Goal: Navigation & Orientation: Find specific page/section

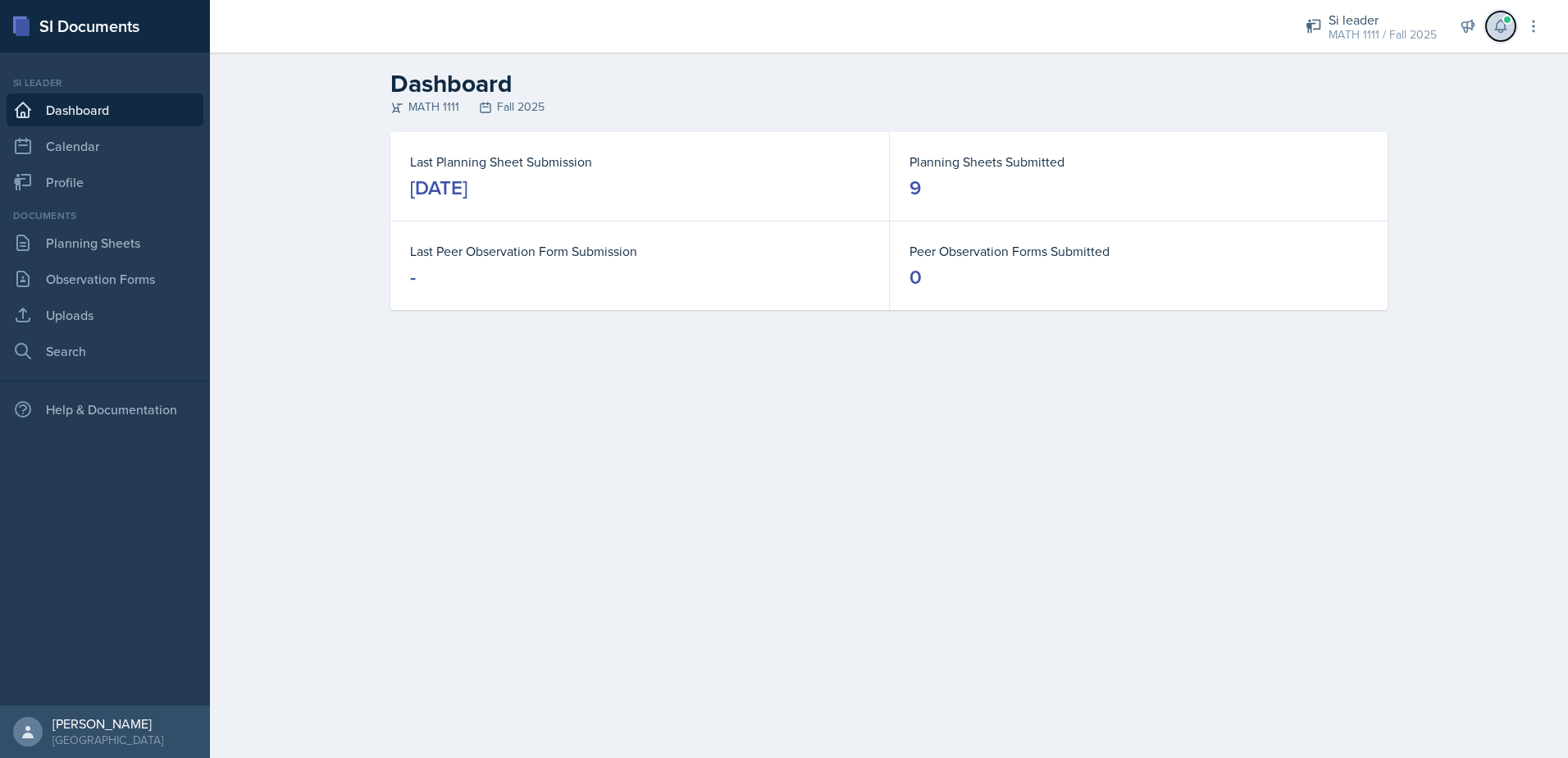
click at [1507, 31] on icon at bounding box center [1502, 27] width 17 height 17
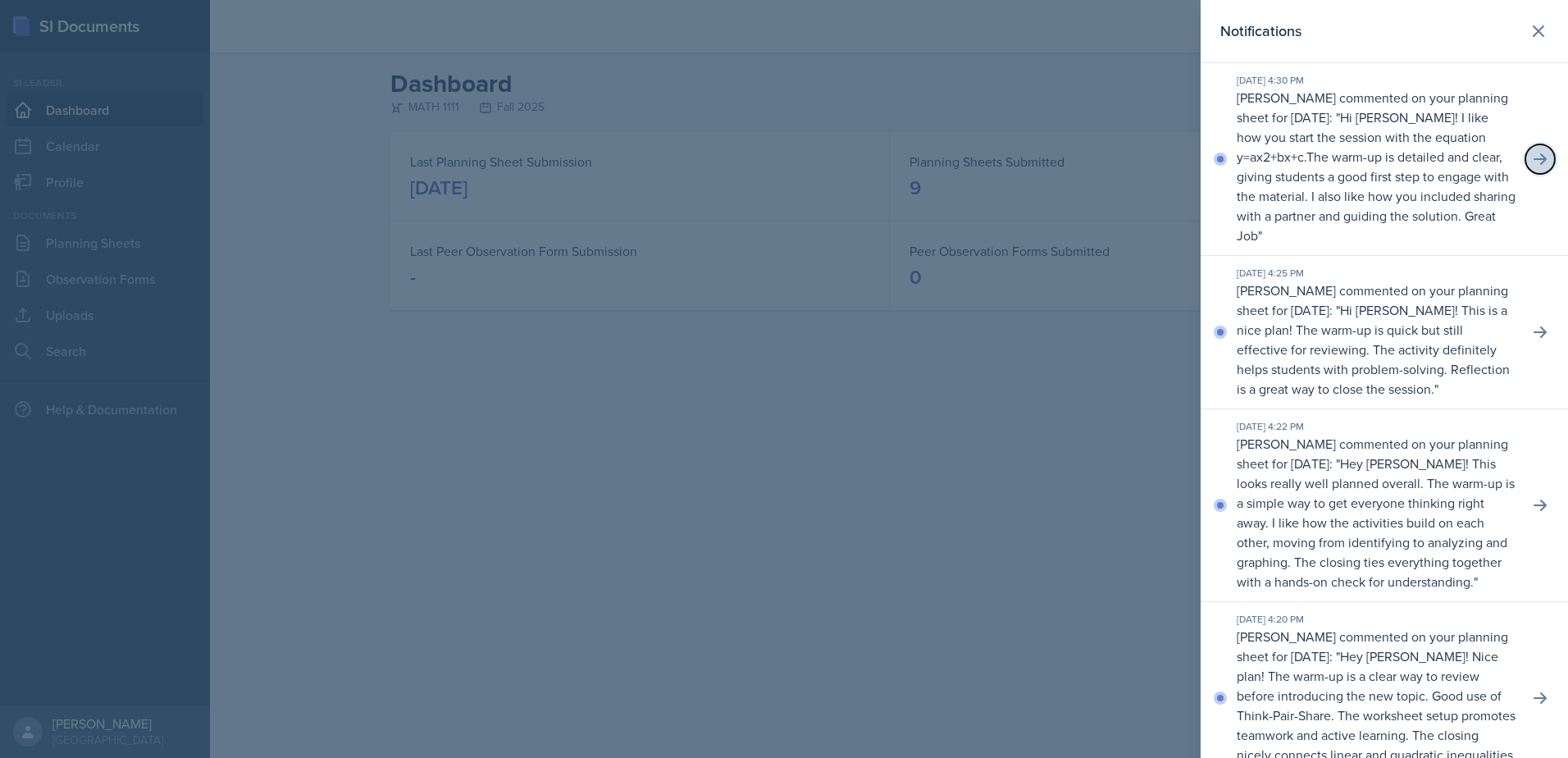
click at [1532, 156] on icon at bounding box center [1541, 159] width 17 height 17
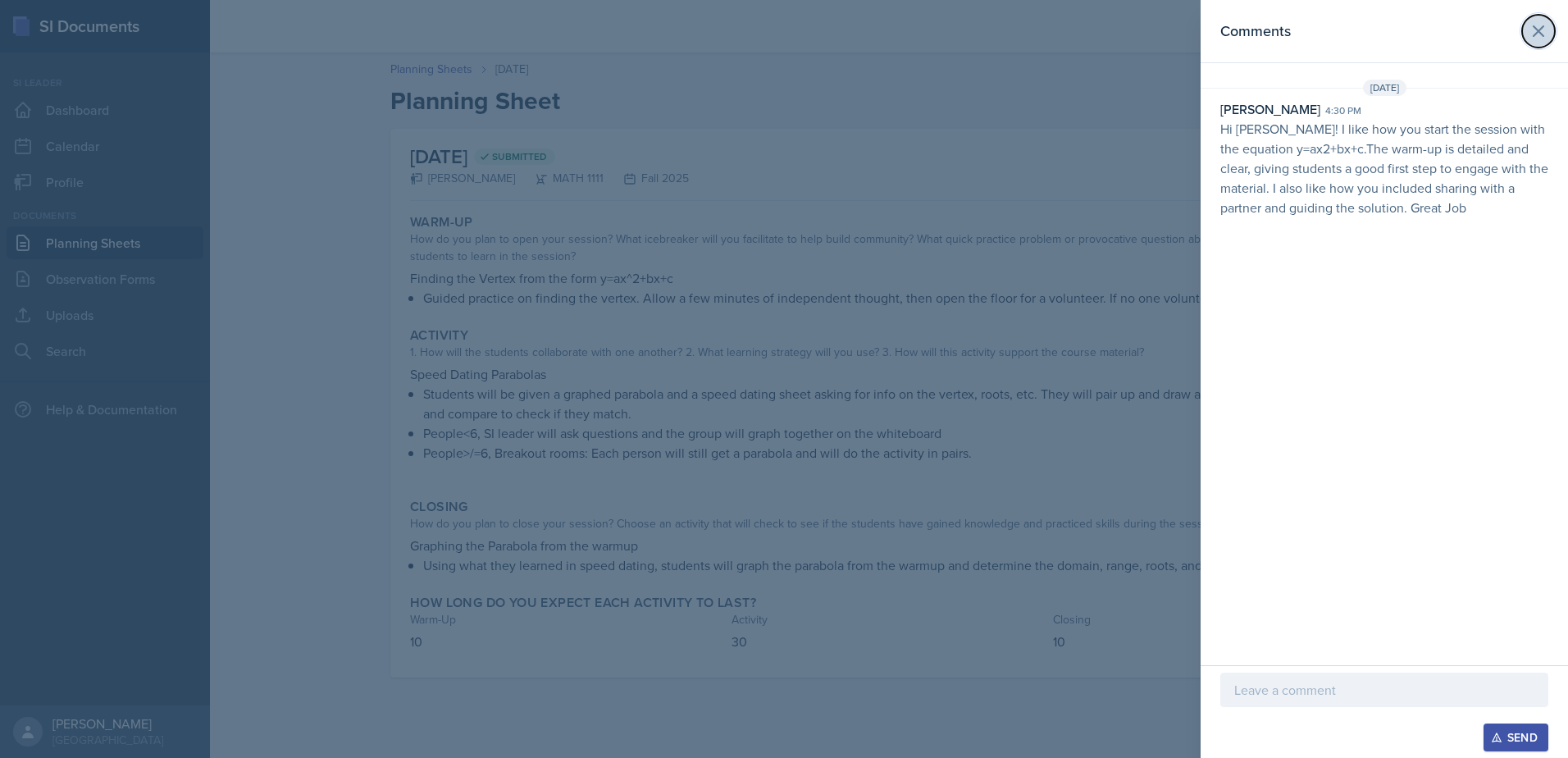
click at [1528, 34] on button at bounding box center [1539, 32] width 33 height 33
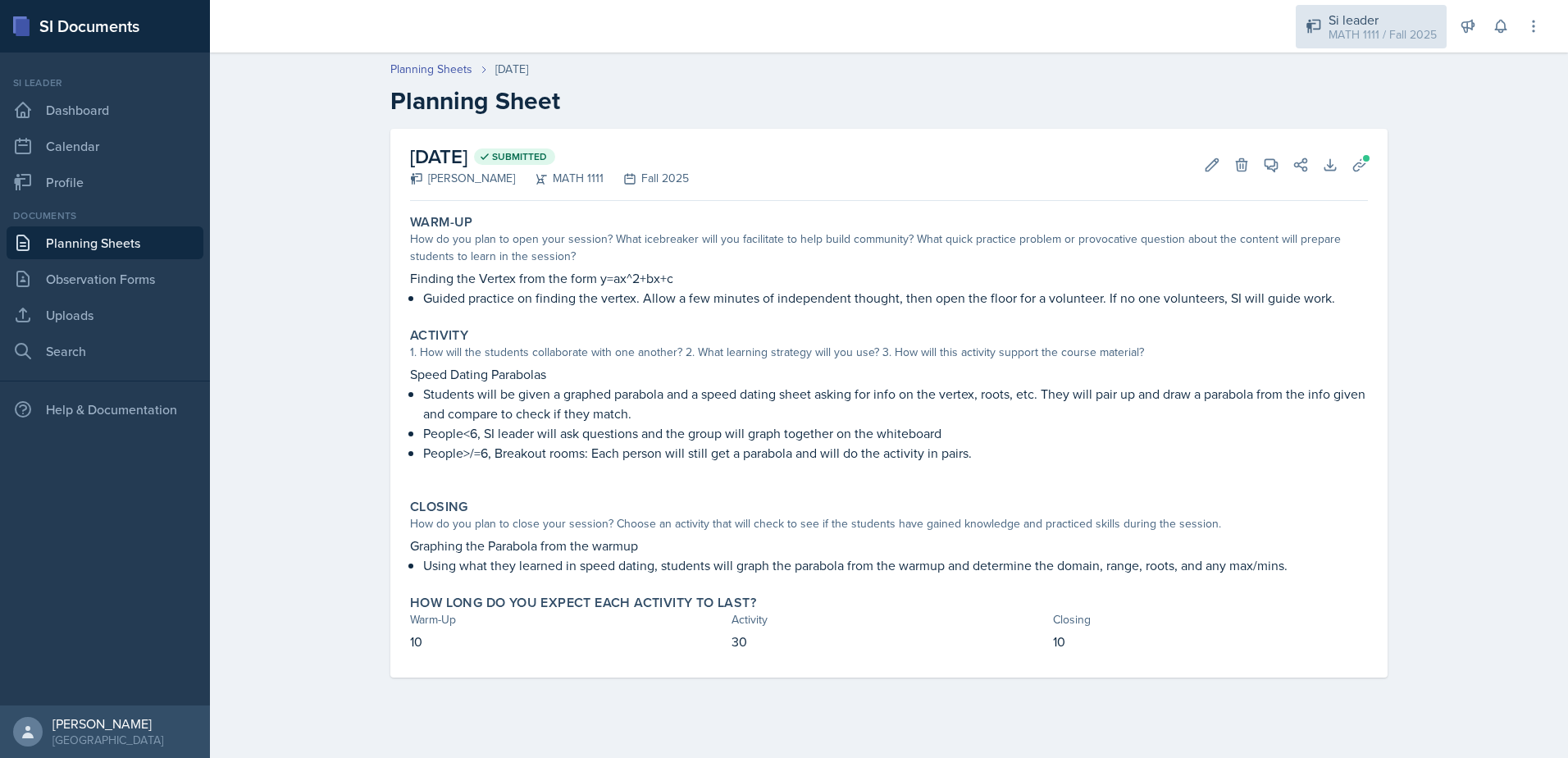
click at [1420, 27] on div "MATH 1111 / Fall 2025" at bounding box center [1383, 35] width 109 height 17
click at [1490, 28] on button at bounding box center [1502, 27] width 30 height 30
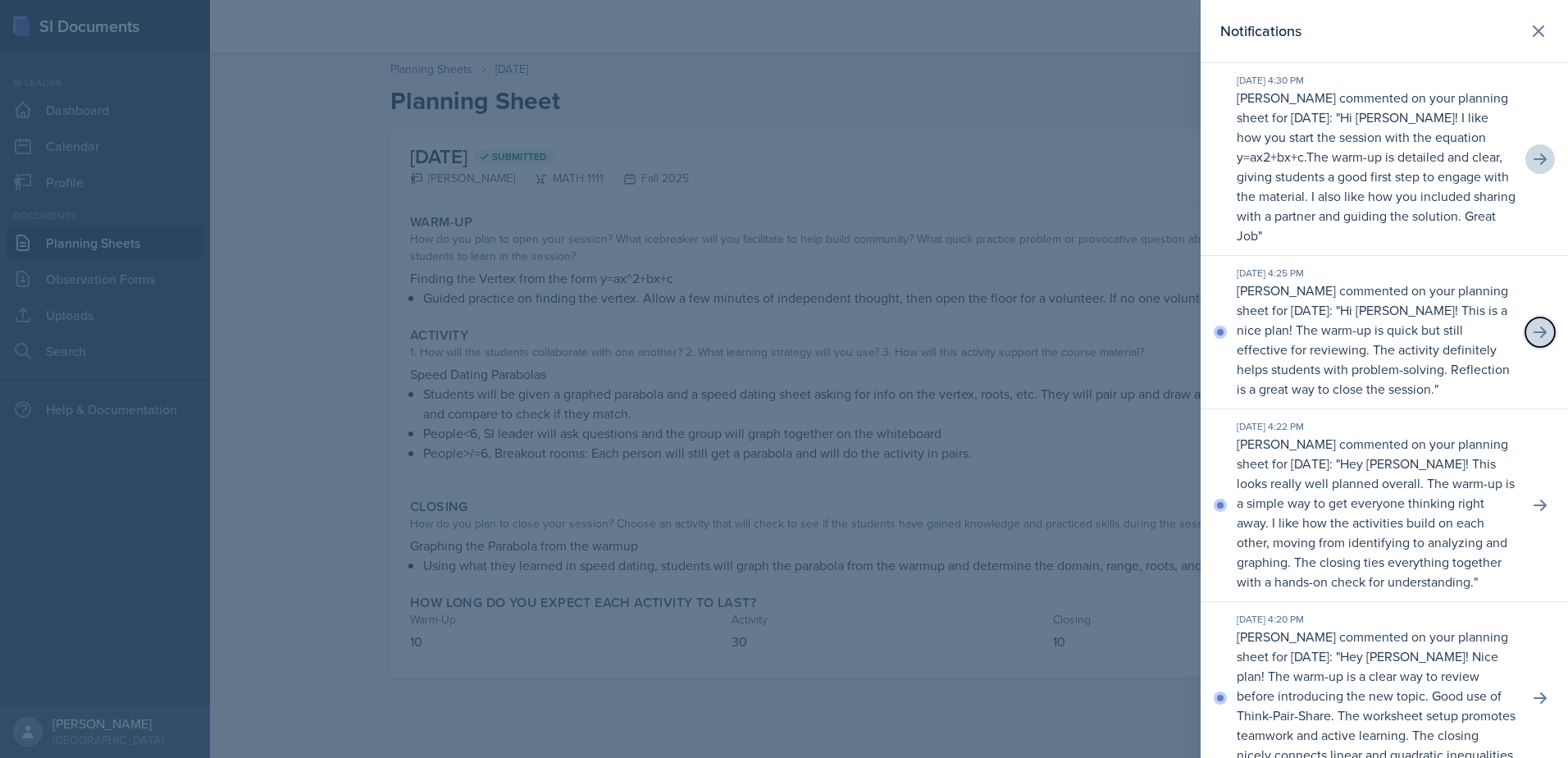
click at [1534, 338] on icon at bounding box center [1541, 333] width 13 height 12
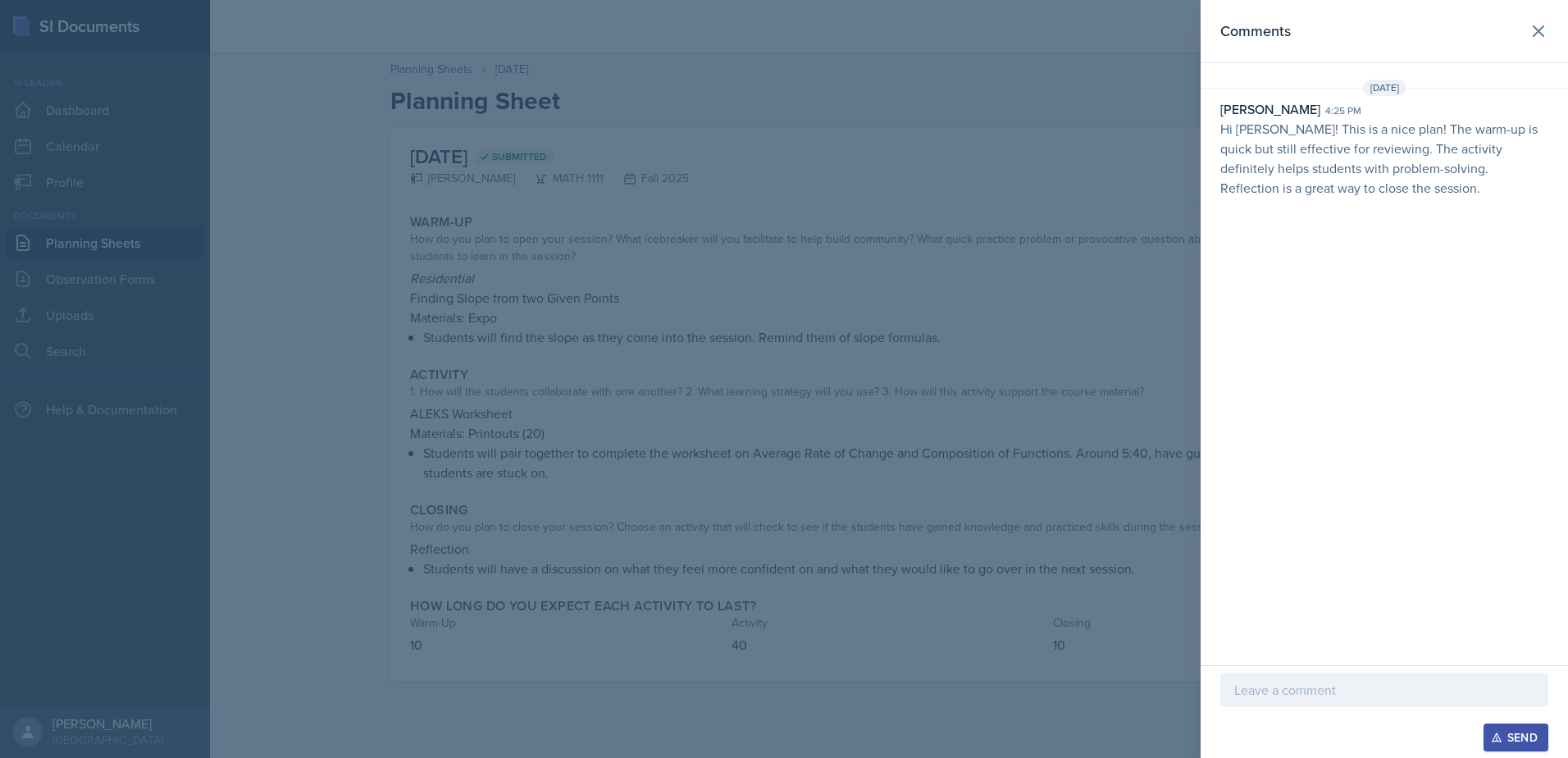
click at [747, 507] on div at bounding box center [784, 379] width 1568 height 758
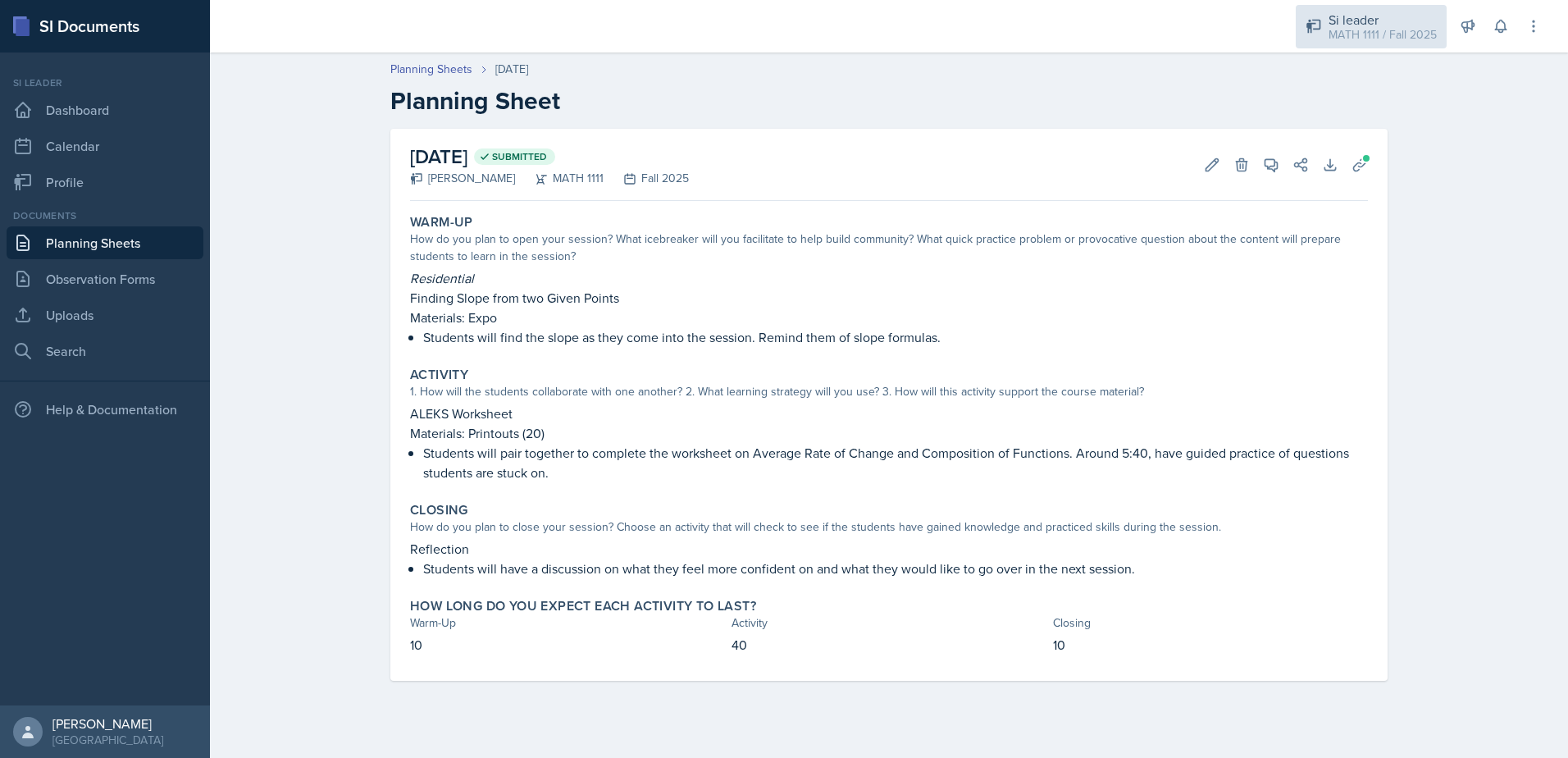
click at [1401, 35] on div "MATH 1111 / Fall 2025" at bounding box center [1383, 35] width 109 height 17
